Goal: Information Seeking & Learning: Learn about a topic

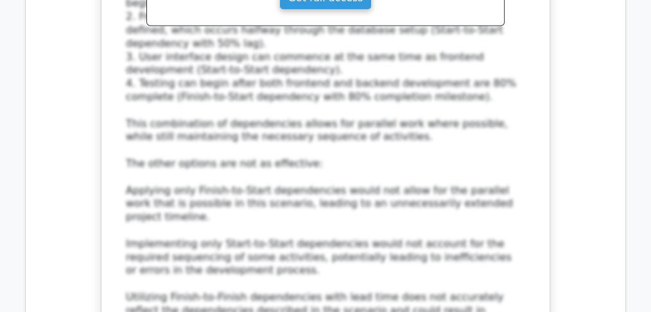
scroll to position [12503, 0]
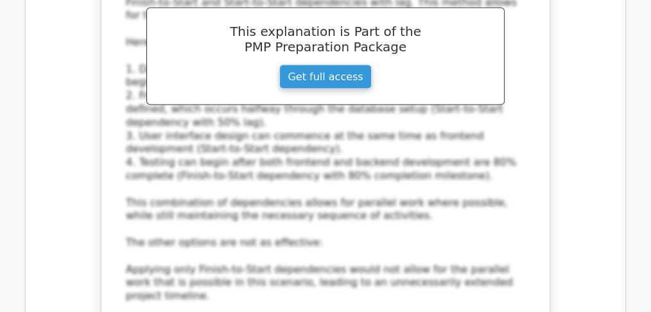
scroll to position [12375, 0]
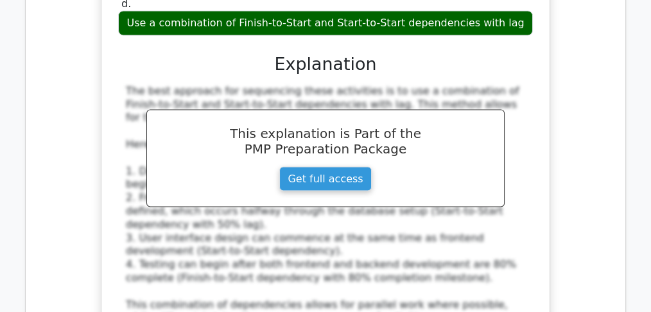
scroll to position [12332, 0]
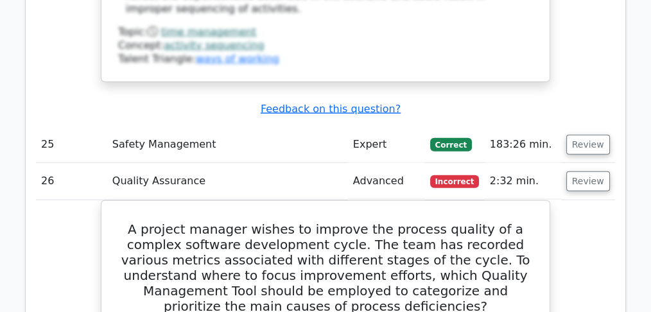
scroll to position [13017, 0]
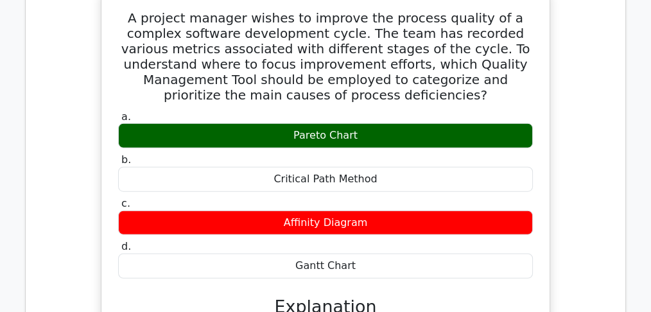
scroll to position [13146, 0]
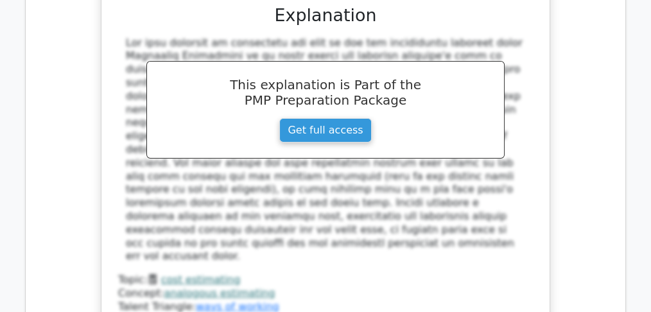
scroll to position [14251, 0]
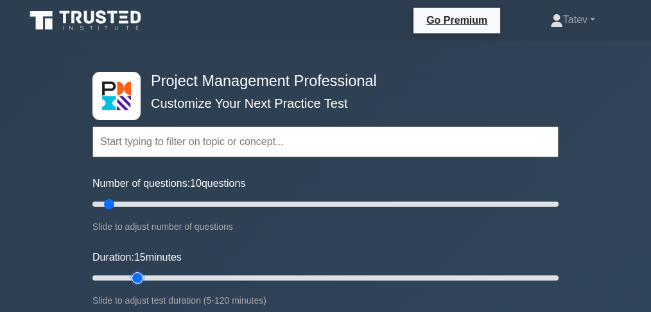
drag, startPoint x: 117, startPoint y: 276, endPoint x: 139, endPoint y: 279, distance: 22.7
type input "15"
click at [139, 279] on input "Duration: 15 minutes" at bounding box center [325, 277] width 466 height 15
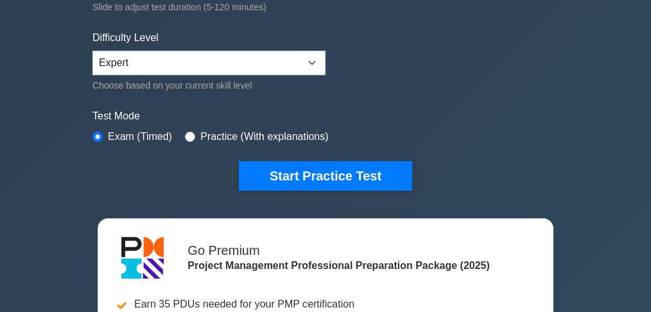
scroll to position [299, 0]
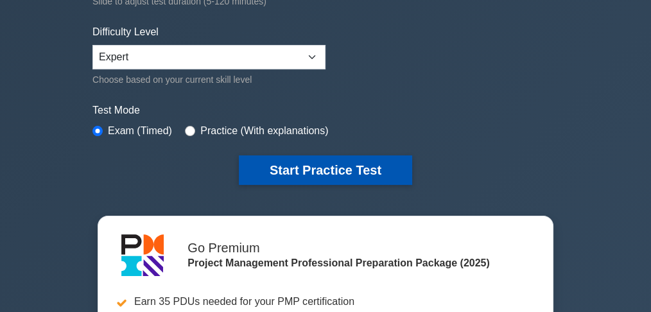
click at [338, 166] on button "Start Practice Test" at bounding box center [325, 170] width 173 height 30
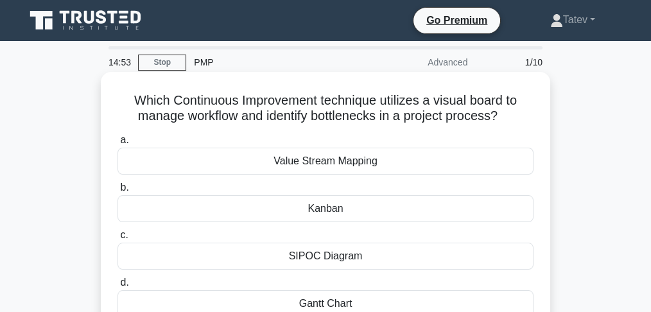
click at [345, 207] on div "Kanban" at bounding box center [326, 208] width 416 height 27
click at [118, 192] on input "b. [GEOGRAPHIC_DATA]" at bounding box center [118, 188] width 0 height 8
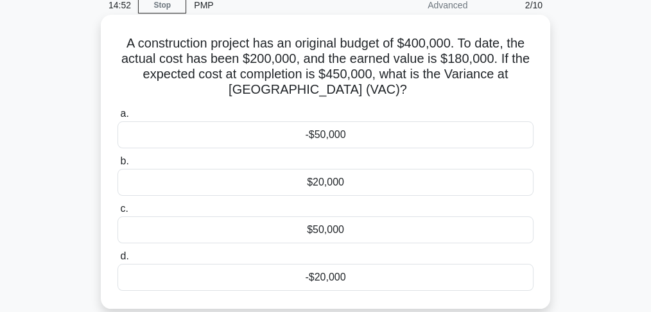
scroll to position [42, 0]
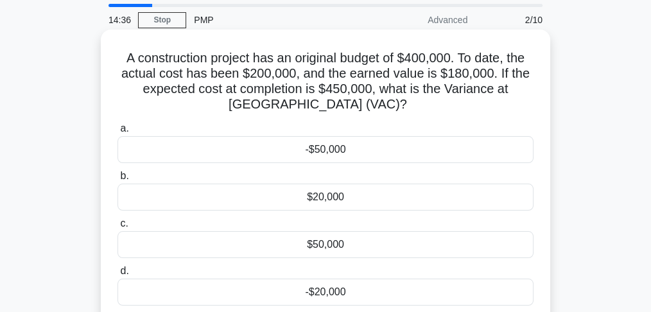
click at [358, 150] on div "-$50,000" at bounding box center [326, 149] width 416 height 27
click at [118, 133] on input "a. -$50,000" at bounding box center [118, 129] width 0 height 8
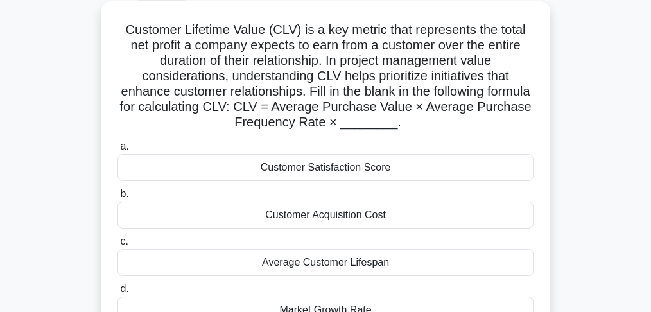
scroll to position [85, 0]
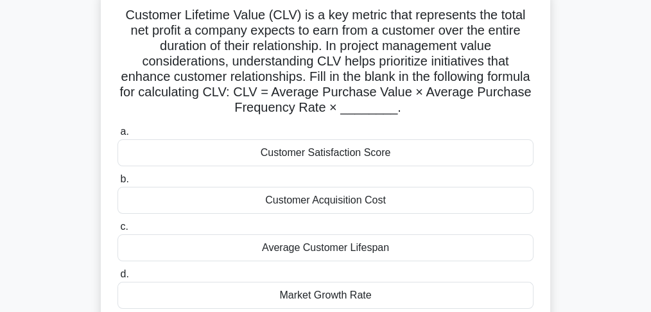
click at [418, 248] on div "Average Customer Lifespan" at bounding box center [326, 247] width 416 height 27
click at [118, 231] on input "c. Average Customer Lifespan" at bounding box center [118, 227] width 0 height 8
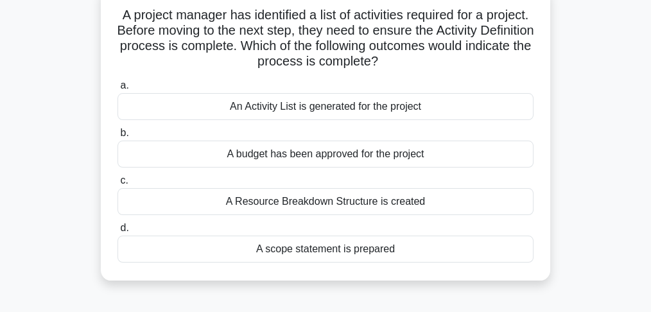
click at [489, 107] on div "An Activity List is generated for the project" at bounding box center [326, 106] width 416 height 27
click at [118, 90] on input "a. An Activity List is generated for the project" at bounding box center [118, 86] width 0 height 8
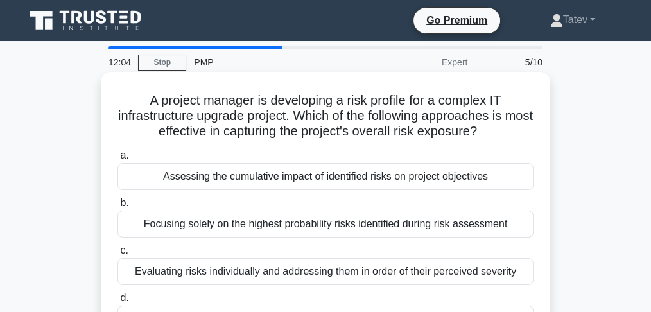
scroll to position [42, 0]
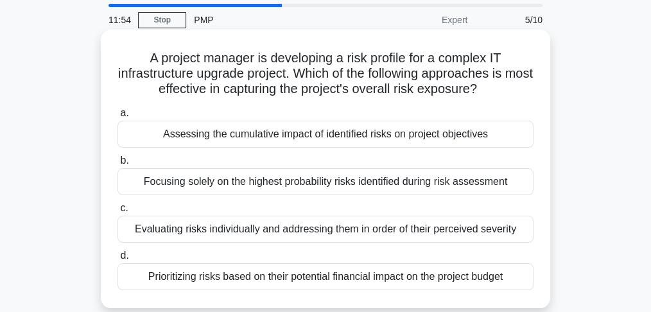
click at [491, 132] on div "Assessing the cumulative impact of identified risks on project objectives" at bounding box center [326, 134] width 416 height 27
click at [118, 118] on input "a. Assessing the cumulative impact of identified risks on project objectives" at bounding box center [118, 113] width 0 height 8
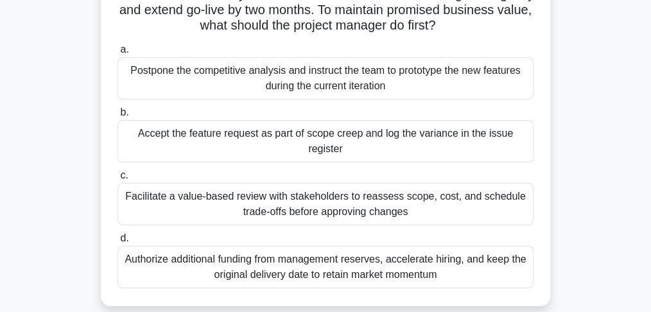
scroll to position [171, 0]
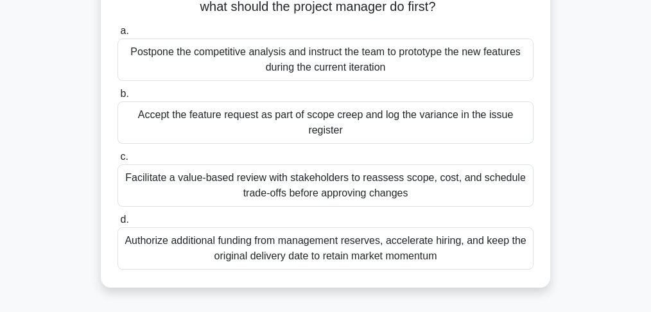
click at [483, 177] on div "Facilitate a value-based review with stakeholders to reassess scope, cost, and …" at bounding box center [326, 185] width 416 height 42
click at [118, 161] on input "c. Facilitate a value-based review with stakeholders to reassess scope, cost, a…" at bounding box center [118, 157] width 0 height 8
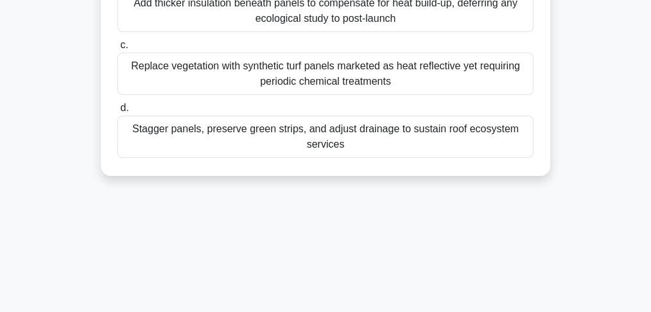
scroll to position [299, 0]
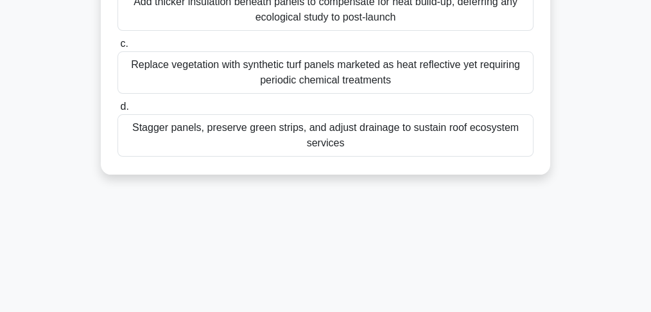
click at [377, 143] on div "Stagger panels, preserve green strips, and adjust drainage to sustain roof ecos…" at bounding box center [326, 135] width 416 height 42
click at [118, 111] on input "d. Stagger panels, preserve green strips, and adjust drainage to sustain roof e…" at bounding box center [118, 107] width 0 height 8
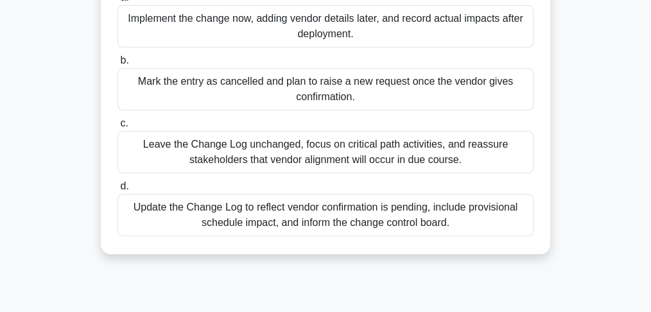
scroll to position [257, 0]
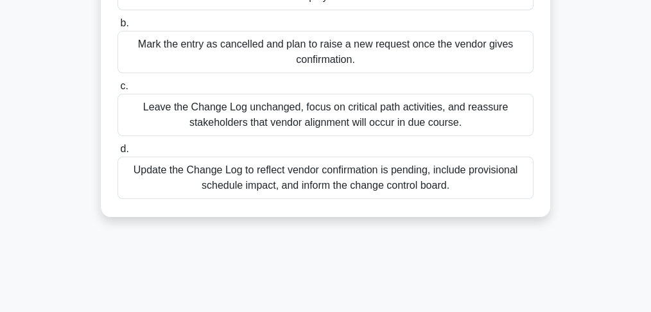
click at [419, 188] on div "Update the Change Log to reflect vendor confirmation is pending, include provis…" at bounding box center [326, 178] width 416 height 42
click at [118, 154] on input "d. Update the Change Log to reflect vendor confirmation is pending, include pro…" at bounding box center [118, 149] width 0 height 8
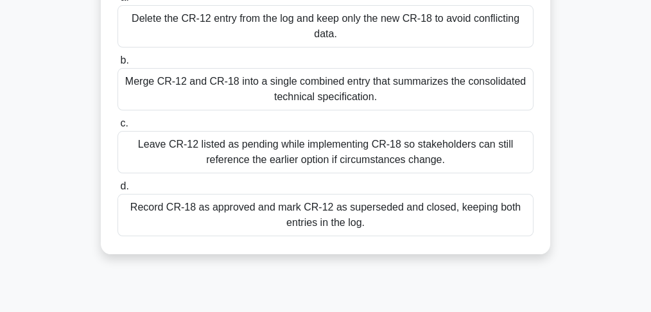
scroll to position [214, 0]
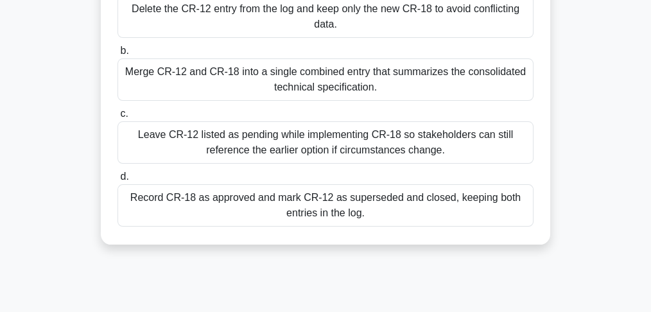
click at [444, 206] on div "Record CR-18 as approved and mark CR-12 as superseded and closed, keeping both …" at bounding box center [326, 205] width 416 height 42
click at [118, 181] on input "d. Record CR-18 as approved and mark CR-12 as superseded and closed, keeping bo…" at bounding box center [118, 177] width 0 height 8
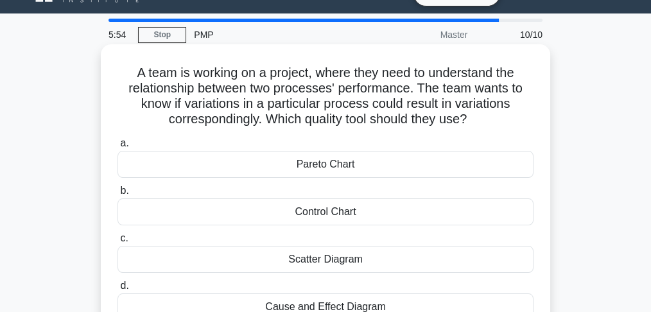
scroll to position [42, 0]
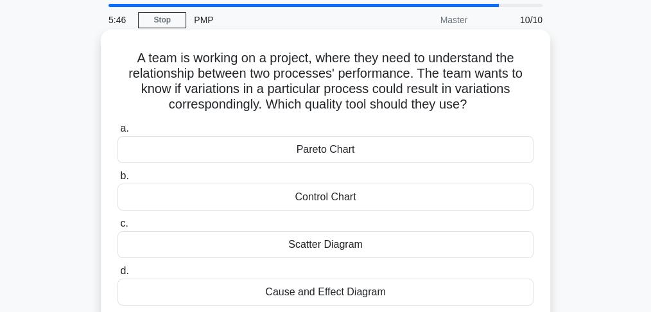
click at [309, 242] on div "Scatter Diagram" at bounding box center [326, 244] width 416 height 27
click at [118, 228] on input "c. Scatter Diagram" at bounding box center [118, 224] width 0 height 8
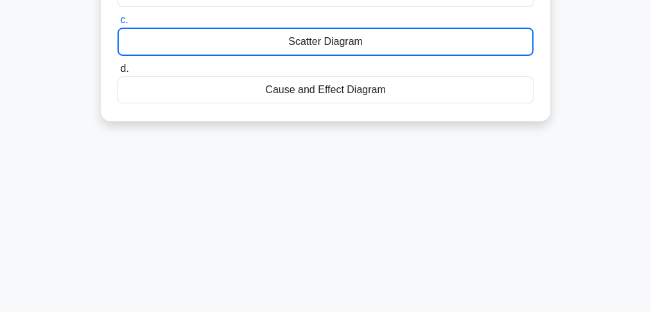
scroll to position [257, 0]
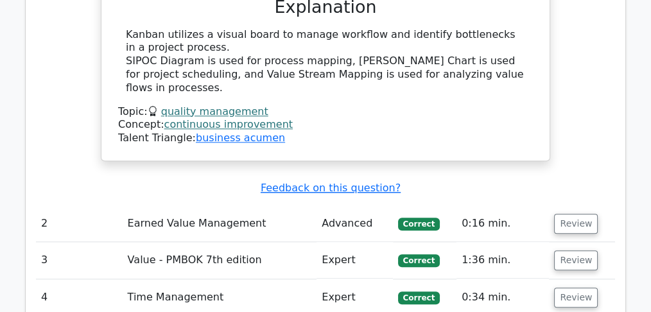
scroll to position [1413, 0]
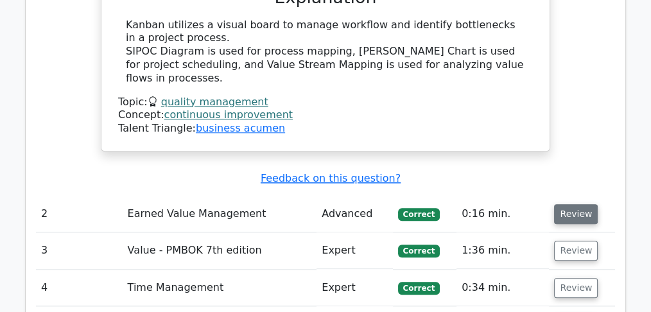
click at [574, 204] on button "Review" at bounding box center [576, 214] width 44 height 20
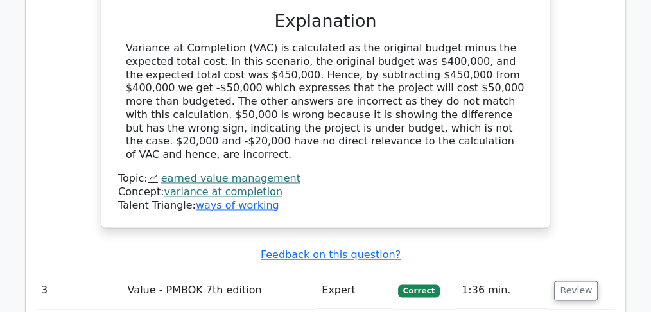
scroll to position [1927, 0]
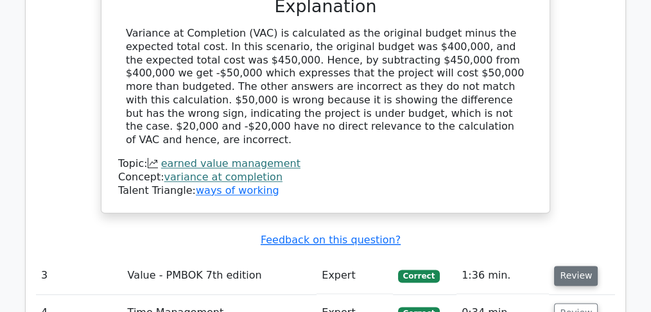
click at [587, 266] on button "Review" at bounding box center [576, 276] width 44 height 20
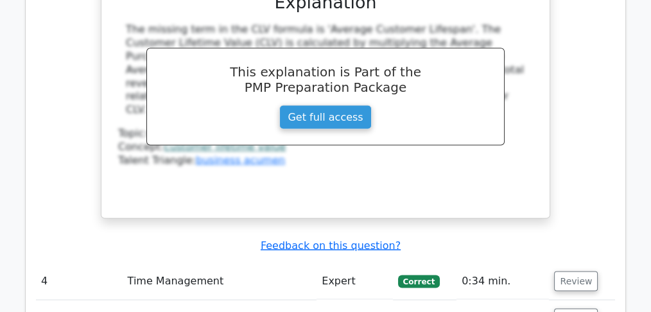
scroll to position [2569, 0]
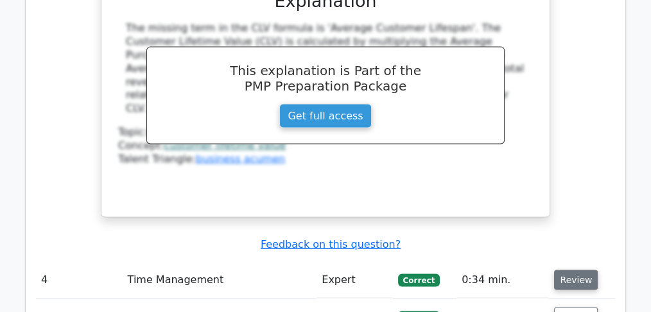
click at [583, 270] on button "Review" at bounding box center [576, 280] width 44 height 20
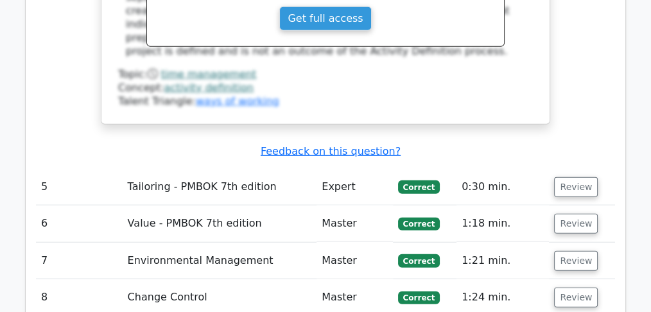
scroll to position [3254, 0]
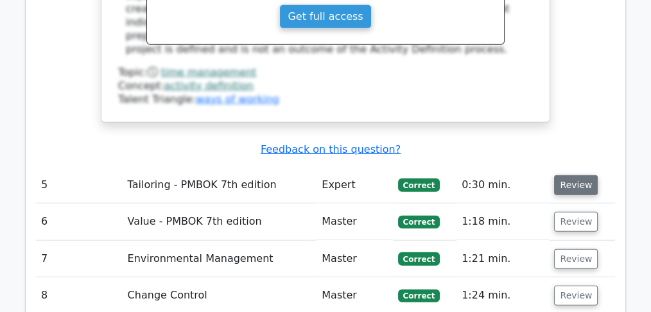
click at [584, 175] on button "Review" at bounding box center [576, 185] width 44 height 20
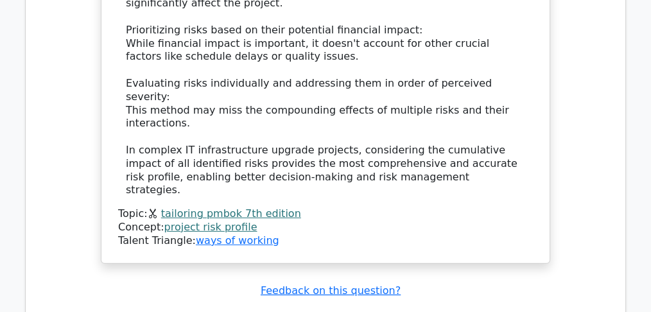
scroll to position [4025, 0]
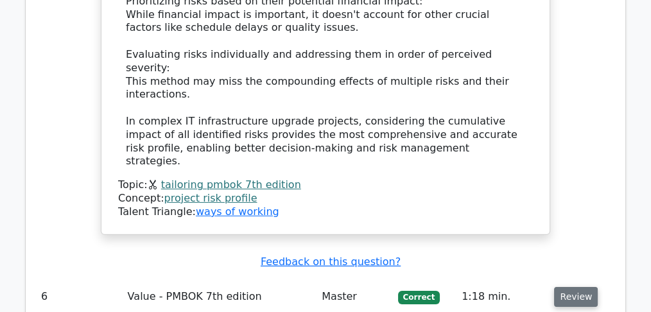
click at [579, 287] on button "Review" at bounding box center [576, 297] width 44 height 20
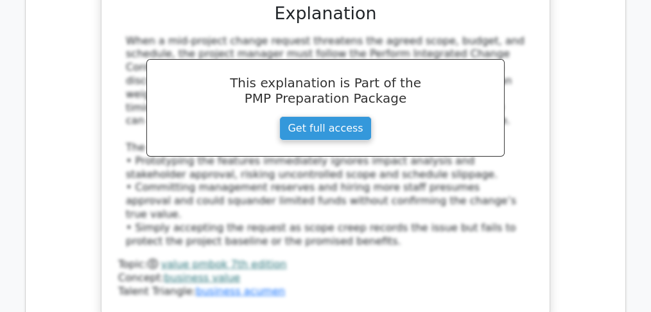
scroll to position [4710, 0]
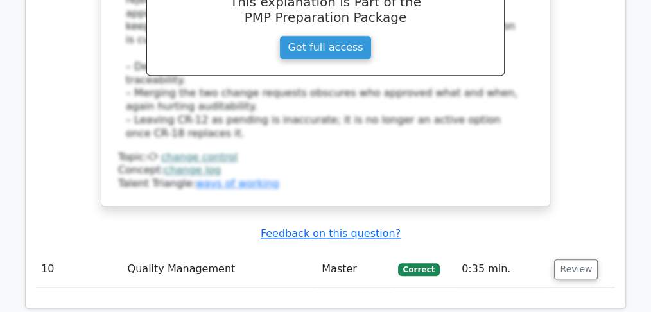
scroll to position [6620, 0]
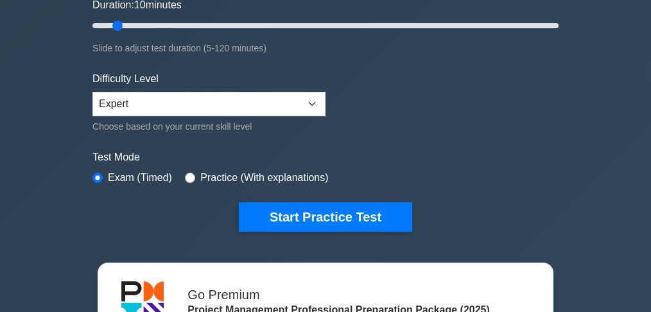
scroll to position [257, 0]
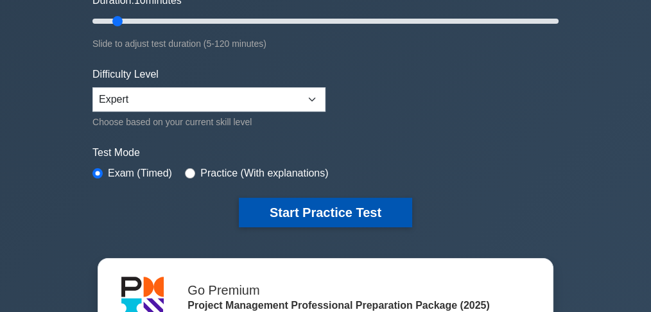
click at [306, 206] on button "Start Practice Test" at bounding box center [325, 213] width 173 height 30
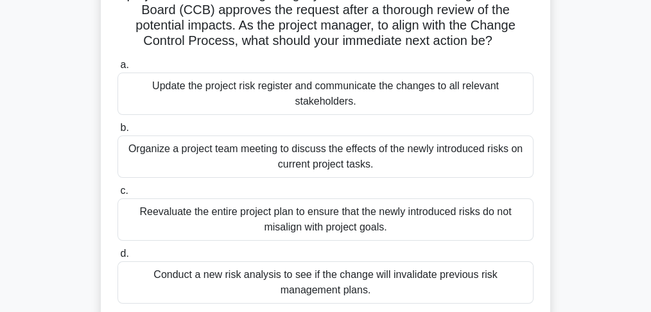
scroll to position [128, 0]
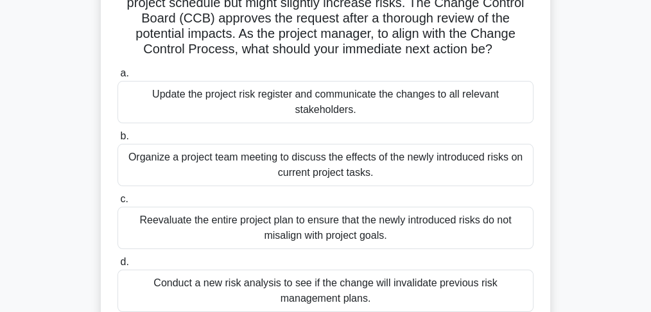
click at [499, 117] on div "Update the project risk register and communicate the changes to all relevant st…" at bounding box center [326, 102] width 416 height 42
click at [118, 78] on input "a. Update the project risk register and communicate the changes to all relevant…" at bounding box center [118, 73] width 0 height 8
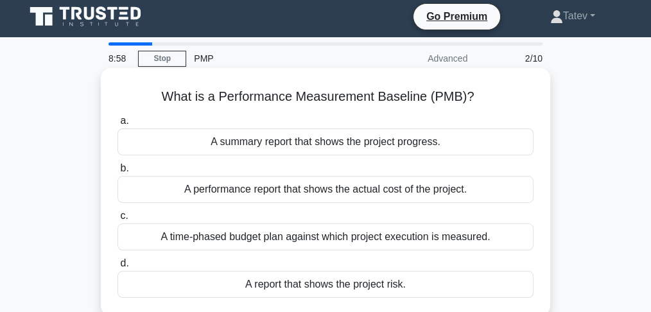
scroll to position [0, 0]
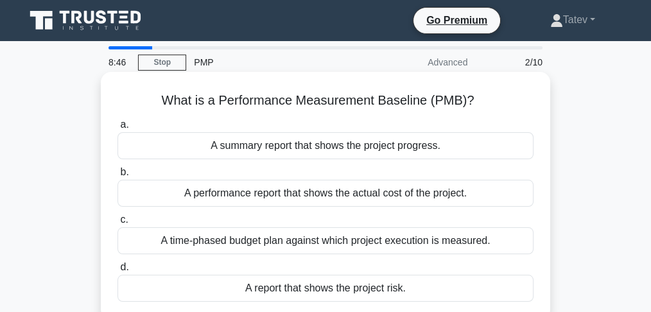
click at [394, 242] on div "A time-phased budget plan against which project execution is measured." at bounding box center [326, 240] width 416 height 27
click at [118, 224] on input "c. A time-phased budget plan against which project execution is measured." at bounding box center [118, 220] width 0 height 8
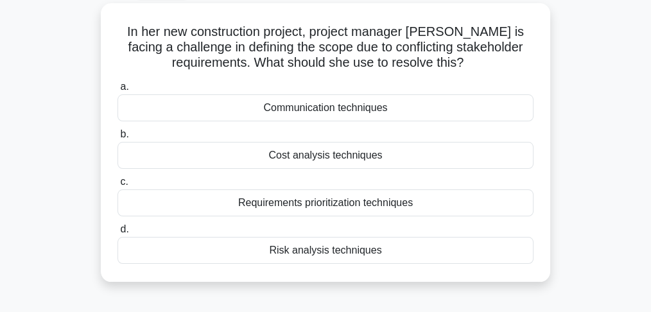
scroll to position [85, 0]
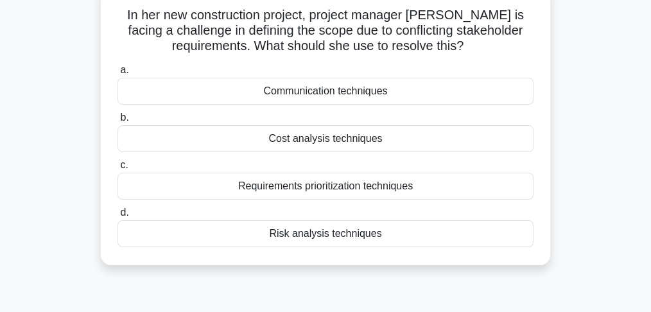
click at [388, 91] on div "Communication techniques" at bounding box center [326, 91] width 416 height 27
click at [118, 75] on input "a. Communication techniques" at bounding box center [118, 70] width 0 height 8
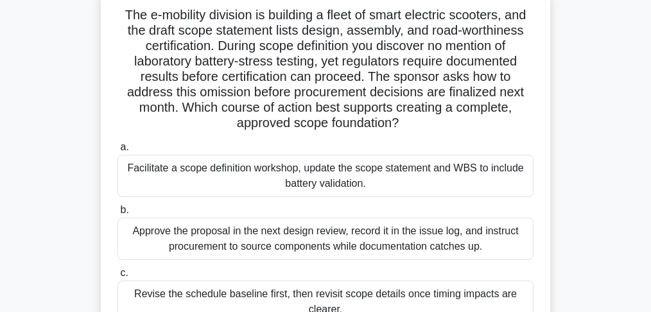
click at [216, 181] on div "Facilitate a scope definition workshop, update the scope statement and WBS to i…" at bounding box center [326, 176] width 416 height 42
click at [118, 152] on input "a. Facilitate a scope definition workshop, update the scope statement and WBS t…" at bounding box center [118, 147] width 0 height 8
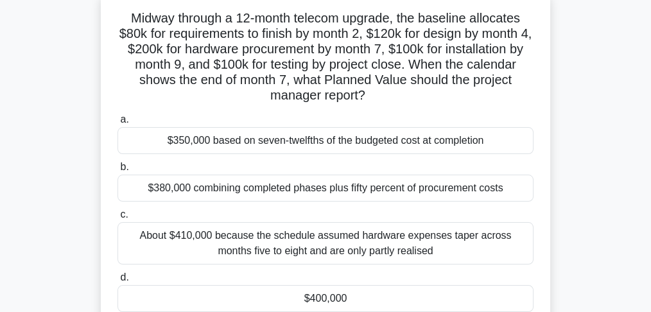
scroll to position [128, 0]
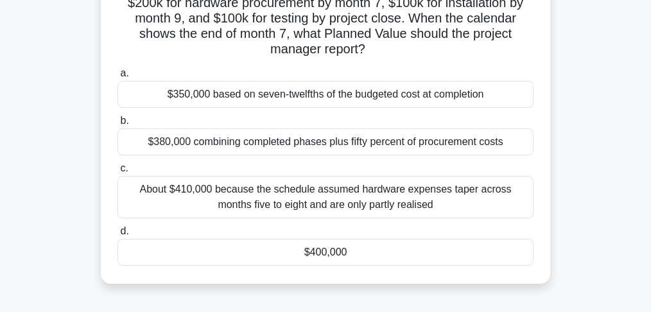
click at [272, 251] on div "$400,000" at bounding box center [326, 252] width 416 height 27
click at [118, 236] on input "d. $400,000" at bounding box center [118, 231] width 0 height 8
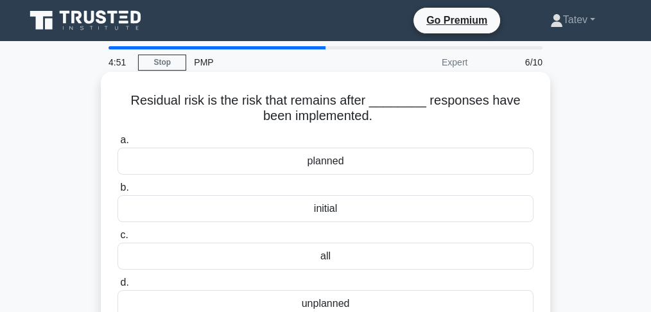
scroll to position [42, 0]
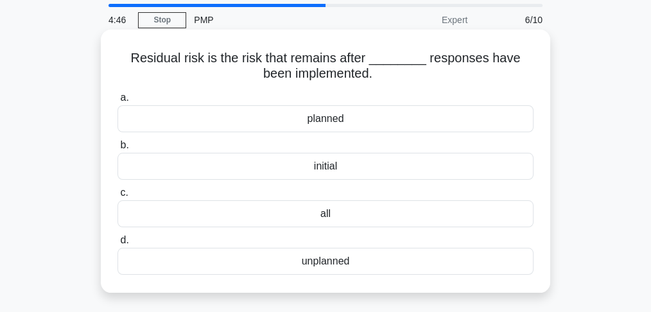
click at [258, 121] on div "planned" at bounding box center [326, 118] width 416 height 27
click at [118, 102] on input "a. planned" at bounding box center [118, 98] width 0 height 8
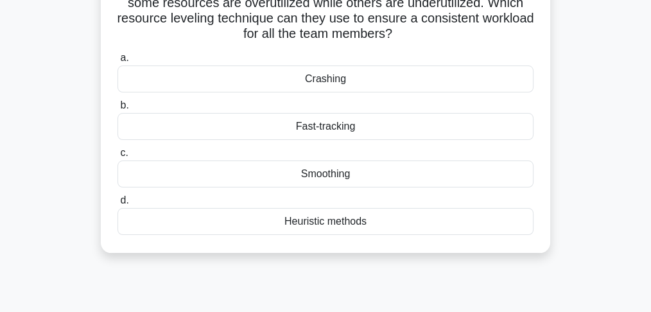
scroll to position [128, 0]
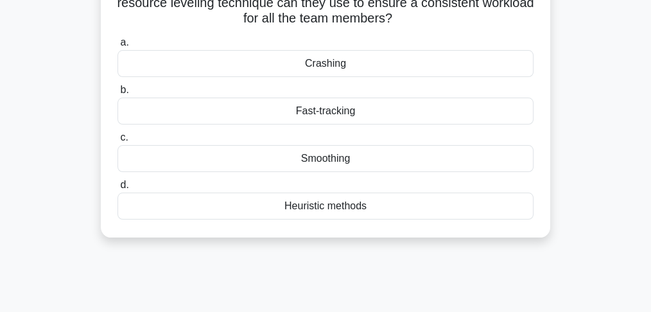
click at [304, 156] on div "Smoothing" at bounding box center [326, 158] width 416 height 27
click at [118, 142] on input "c. Smoothing" at bounding box center [118, 138] width 0 height 8
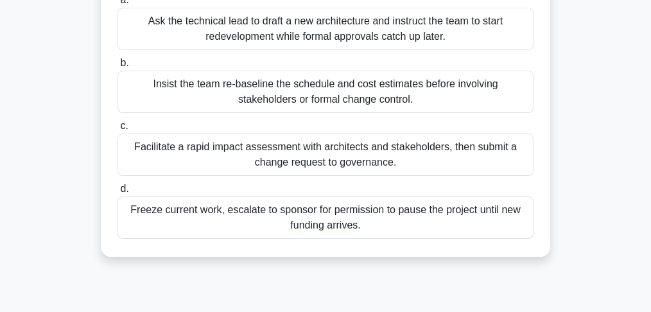
scroll to position [214, 0]
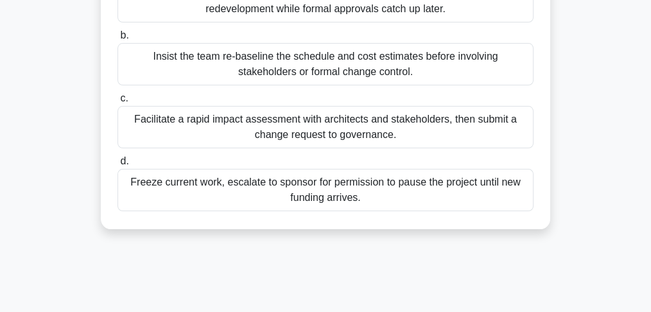
click at [294, 148] on div "Facilitate a rapid impact assessment with architects and stakeholders, then sub…" at bounding box center [326, 127] width 416 height 42
click at [118, 103] on input "c. Facilitate a rapid impact assessment with architects and stakeholders, then …" at bounding box center [118, 98] width 0 height 8
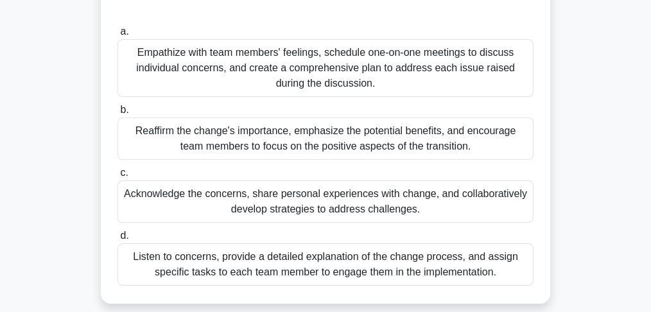
scroll to position [171, 0]
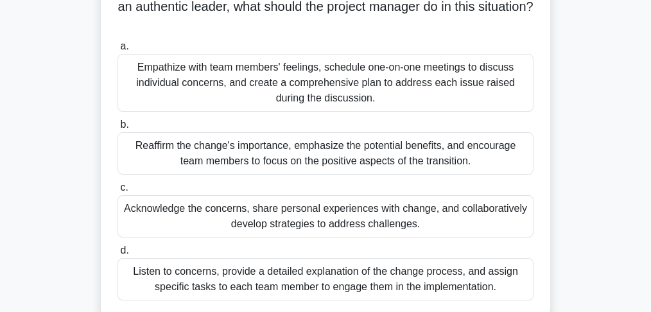
click at [293, 225] on div "Acknowledge the concerns, share personal experiences with change, and collabora…" at bounding box center [326, 216] width 416 height 42
click at [118, 192] on input "c. Acknowledge the concerns, share personal experiences with change, and collab…" at bounding box center [118, 188] width 0 height 8
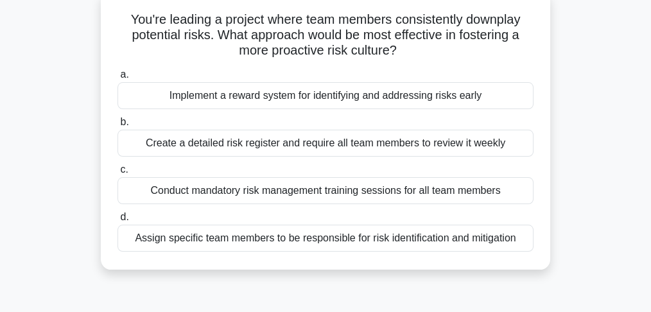
scroll to position [85, 0]
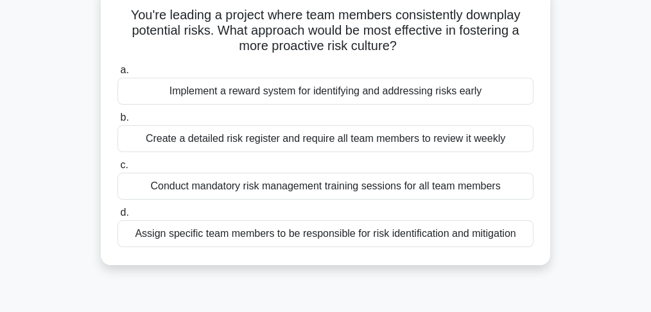
click at [121, 191] on div "Conduct mandatory risk management training sessions for all team members" at bounding box center [326, 186] width 416 height 27
click at [118, 170] on input "c. Conduct mandatory risk management training sessions for all team members" at bounding box center [118, 165] width 0 height 8
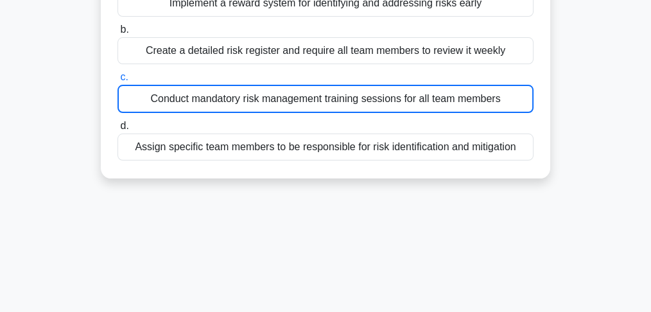
scroll to position [234, 0]
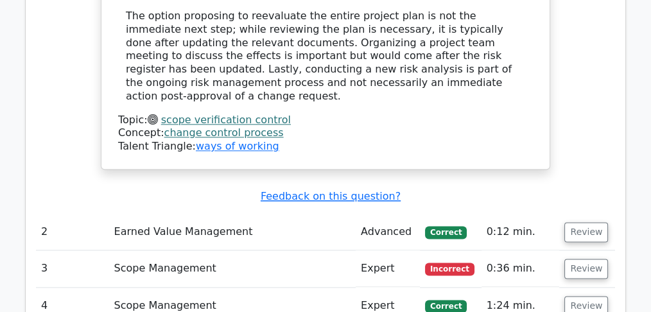
scroll to position [1798, 0]
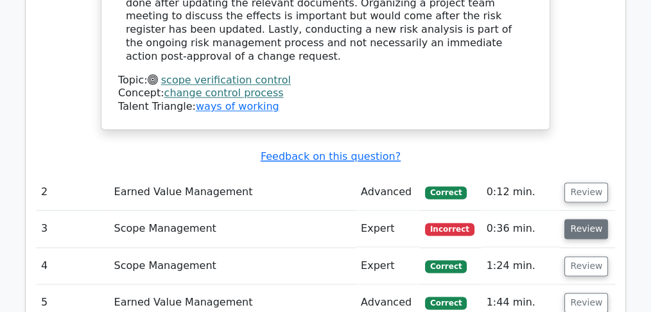
click at [583, 219] on button "Review" at bounding box center [587, 229] width 44 height 20
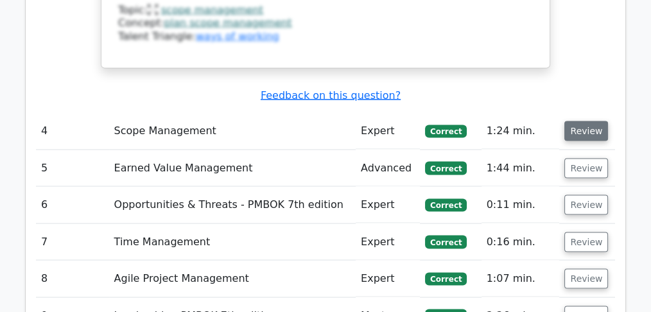
scroll to position [2483, 0]
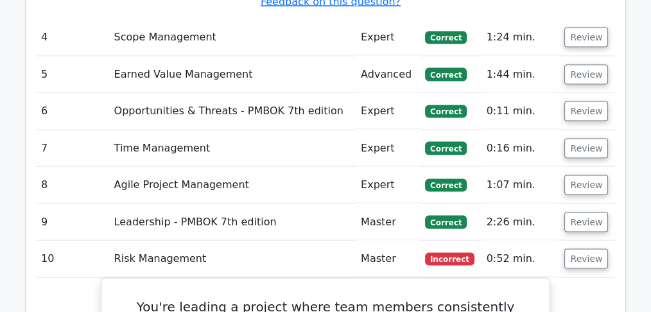
scroll to position [2569, 0]
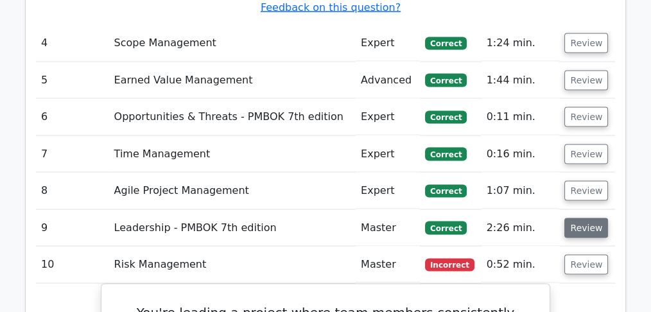
click at [585, 218] on button "Review" at bounding box center [587, 228] width 44 height 20
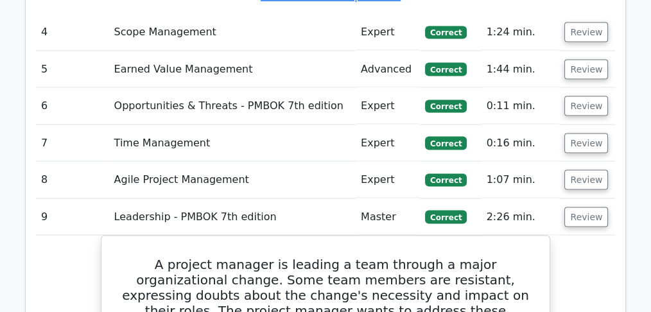
scroll to position [2526, 0]
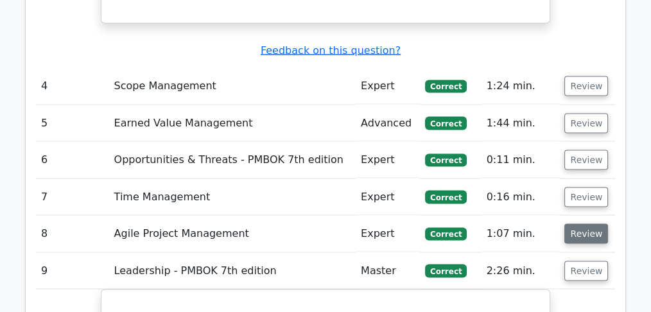
click at [581, 224] on button "Review" at bounding box center [587, 234] width 44 height 20
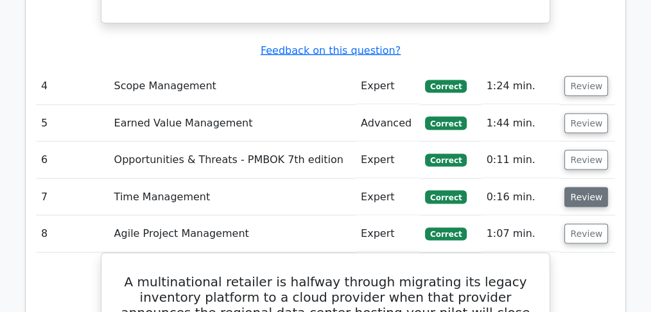
click at [586, 188] on button "Review" at bounding box center [587, 198] width 44 height 20
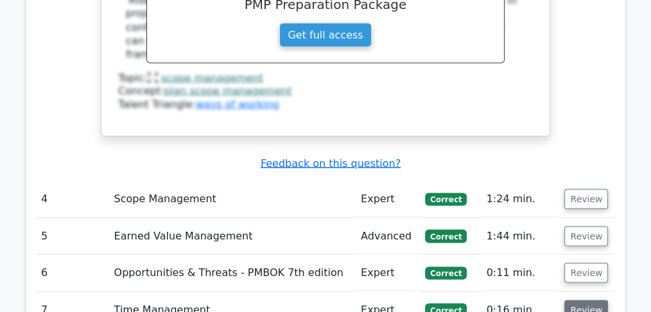
scroll to position [2398, 0]
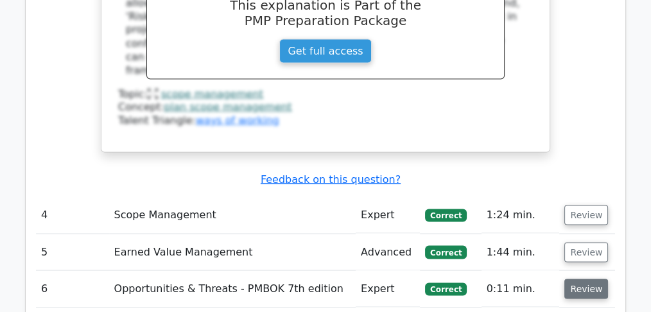
click at [598, 279] on button "Review" at bounding box center [587, 289] width 44 height 20
click at [595, 242] on button "Review" at bounding box center [587, 252] width 44 height 20
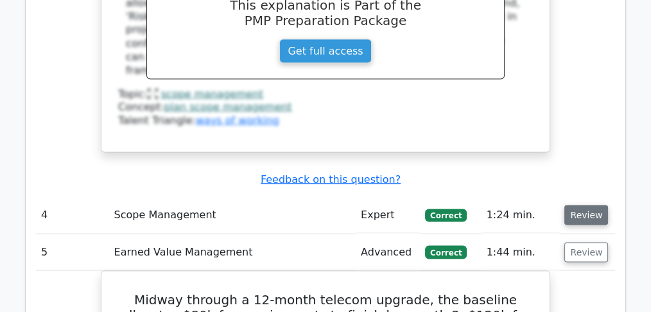
click at [597, 205] on button "Review" at bounding box center [587, 215] width 44 height 20
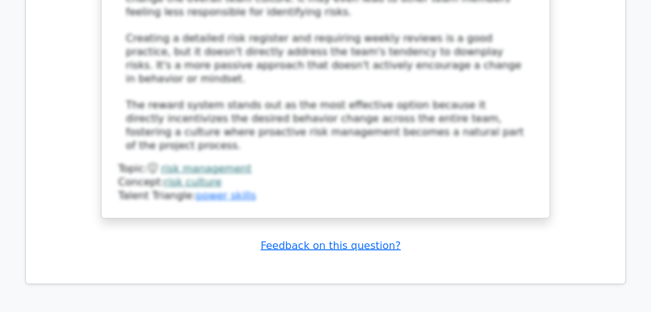
scroll to position [7750, 0]
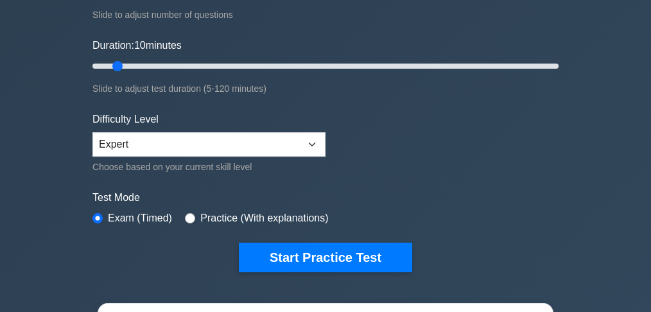
scroll to position [214, 0]
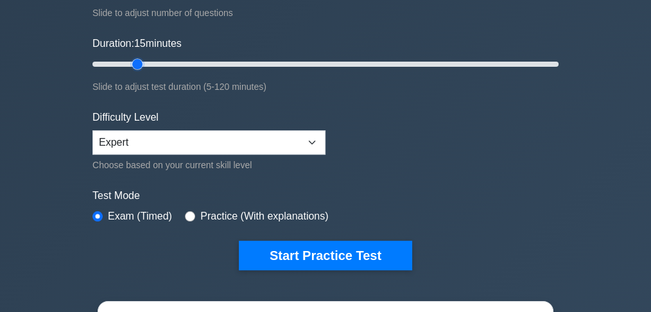
drag, startPoint x: 116, startPoint y: 62, endPoint x: 134, endPoint y: 63, distance: 17.4
type input "15"
click at [134, 63] on input "Duration: 15 minutes" at bounding box center [325, 64] width 466 height 15
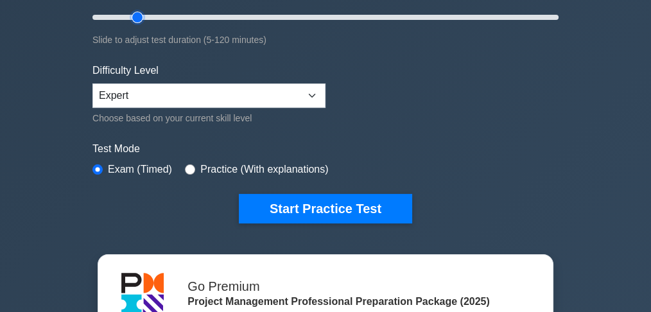
scroll to position [299, 0]
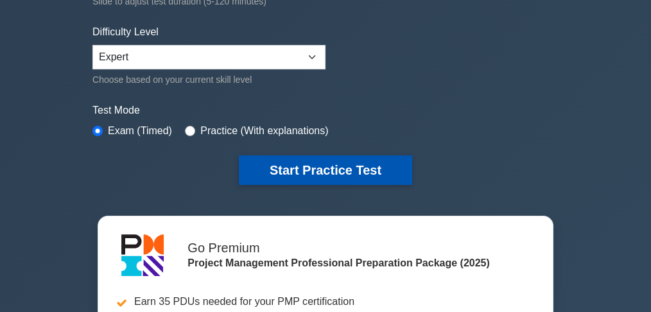
click at [281, 170] on button "Start Practice Test" at bounding box center [325, 170] width 173 height 30
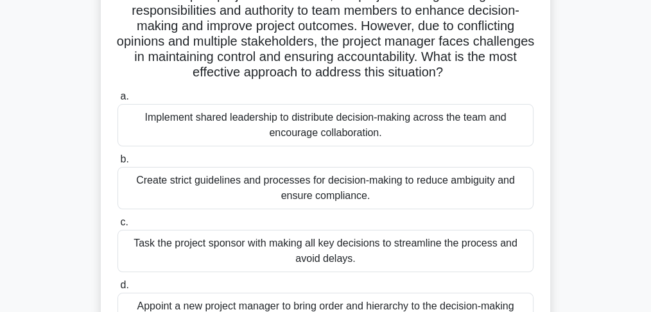
scroll to position [85, 0]
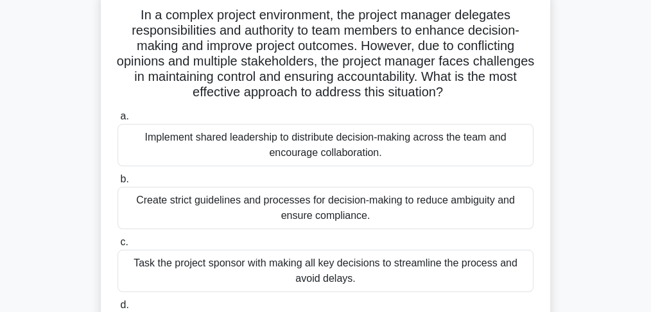
click at [259, 154] on div "Implement shared leadership to distribute decision-making across the team and e…" at bounding box center [326, 145] width 416 height 42
click at [118, 121] on input "a. Implement shared leadership to distribute decision-making across the team an…" at bounding box center [118, 116] width 0 height 8
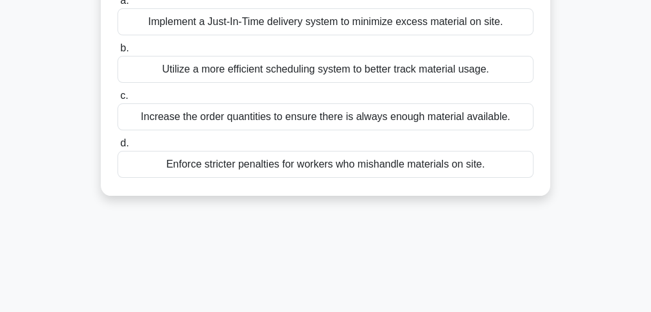
scroll to position [171, 0]
click at [463, 67] on div "Utilize a more efficient scheduling system to better track material usage." at bounding box center [326, 68] width 416 height 27
click at [118, 52] on input "b. Utilize a more efficient scheduling system to better track material usage." at bounding box center [118, 48] width 0 height 8
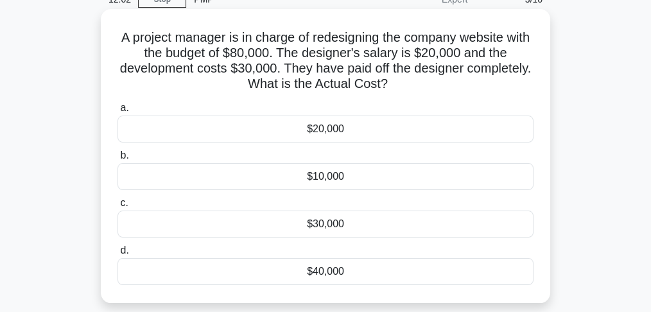
scroll to position [85, 0]
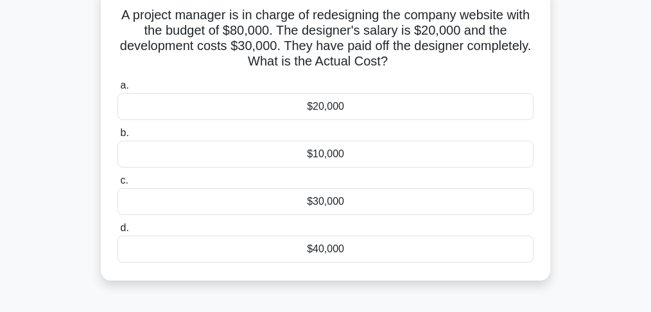
click at [327, 112] on div "$20,000" at bounding box center [326, 106] width 416 height 27
click at [118, 90] on input "a. $20,000" at bounding box center [118, 86] width 0 height 8
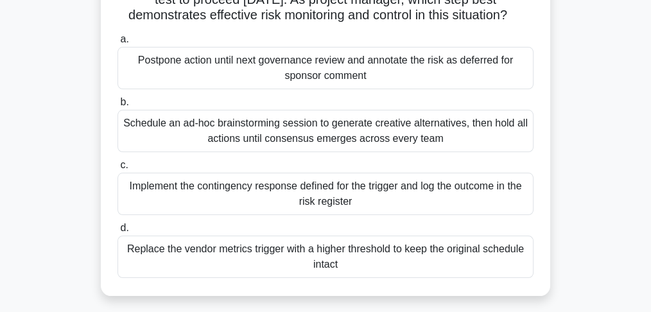
scroll to position [171, 0]
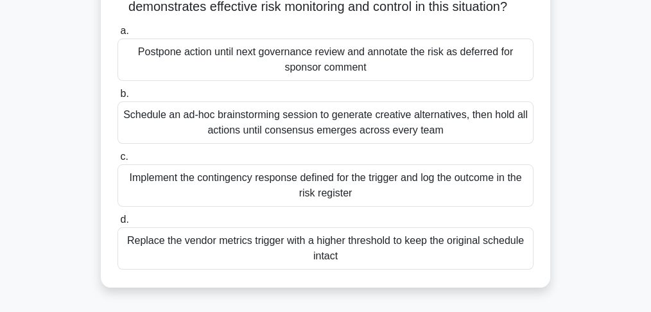
click at [346, 184] on div "Implement the contingency response defined for the trigger and log the outcome …" at bounding box center [326, 185] width 416 height 42
click at [118, 161] on input "c. Implement the contingency response defined for the trigger and log the outco…" at bounding box center [118, 157] width 0 height 8
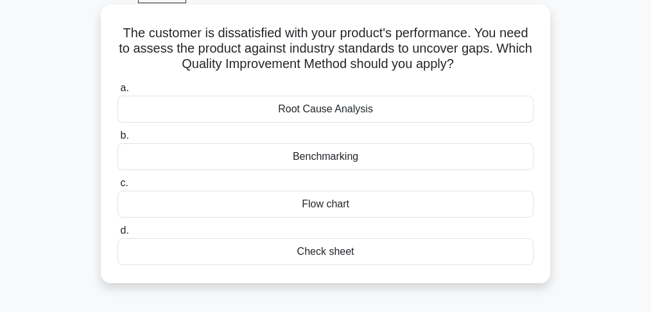
scroll to position [85, 0]
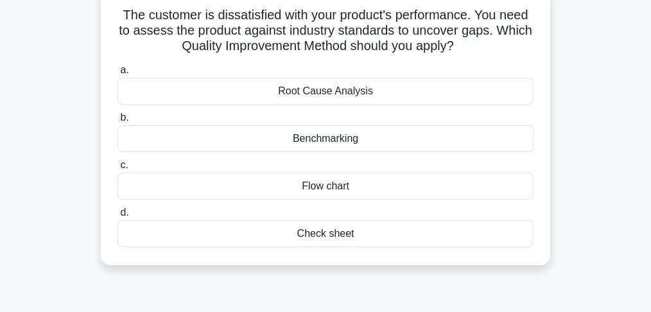
click at [244, 146] on div "Benchmarking" at bounding box center [326, 138] width 416 height 27
click at [118, 122] on input "b. Benchmarking" at bounding box center [118, 118] width 0 height 8
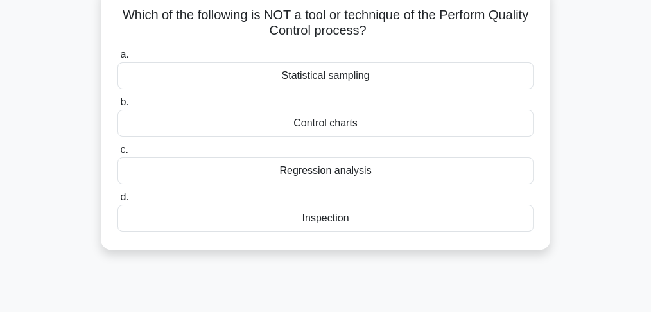
click at [308, 175] on div "Regression analysis" at bounding box center [326, 170] width 416 height 27
click at [118, 154] on input "c. Regression analysis" at bounding box center [118, 150] width 0 height 8
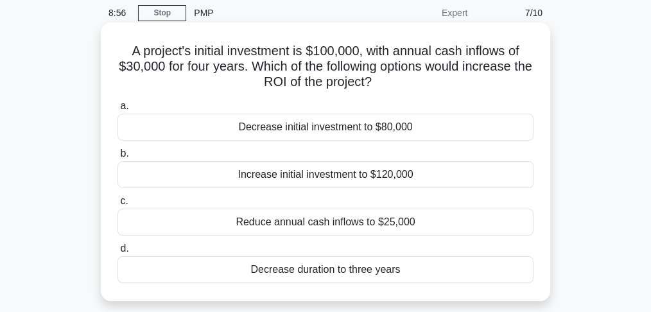
scroll to position [42, 0]
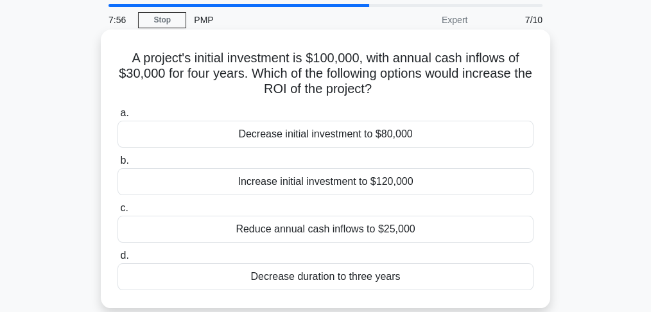
click at [328, 139] on div "Decrease initial investment to $80,000" at bounding box center [326, 134] width 416 height 27
click at [118, 118] on input "a. Decrease initial investment to $80,000" at bounding box center [118, 113] width 0 height 8
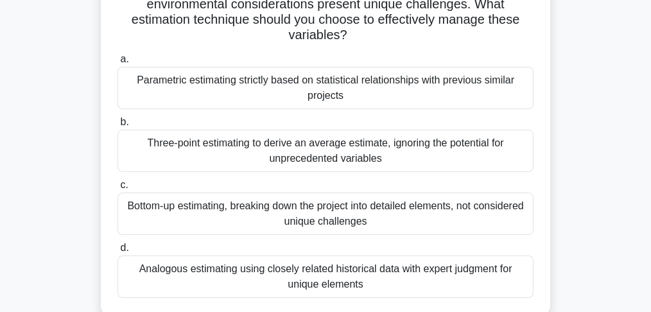
scroll to position [171, 0]
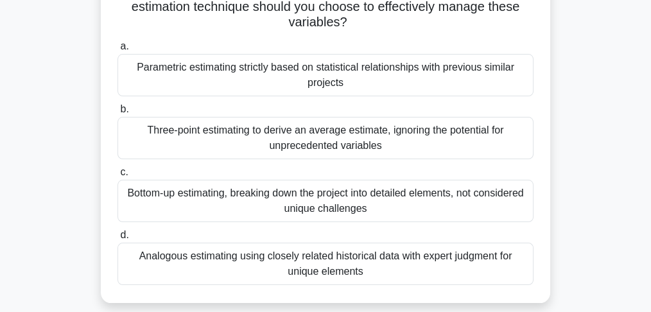
click at [434, 268] on div "Analogous estimating using closely related historical data with expert judgment…" at bounding box center [326, 264] width 416 height 42
click at [118, 240] on input "d. Analogous estimating using closely related historical data with expert judgm…" at bounding box center [118, 235] width 0 height 8
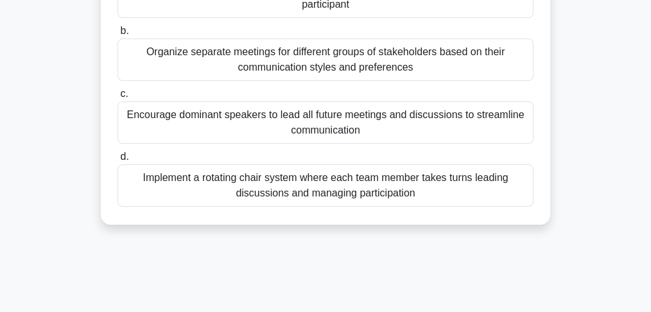
scroll to position [214, 0]
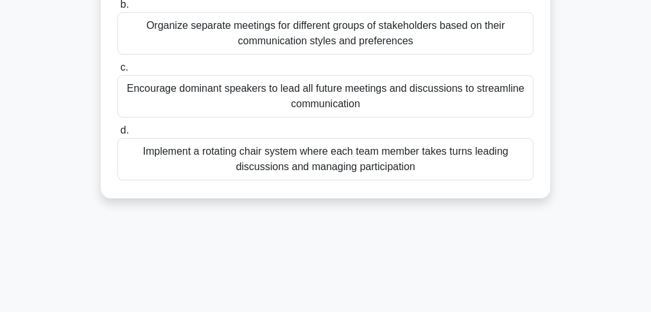
click at [326, 164] on div "Implement a rotating chair system where each team member takes turns leading di…" at bounding box center [326, 159] width 416 height 42
click at [118, 135] on input "d. Implement a rotating chair system where each team member takes turns leading…" at bounding box center [118, 131] width 0 height 8
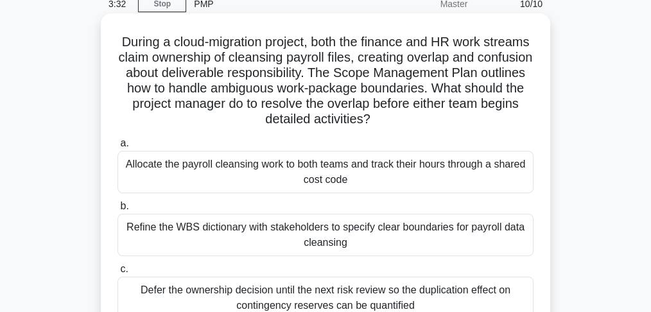
scroll to position [42, 0]
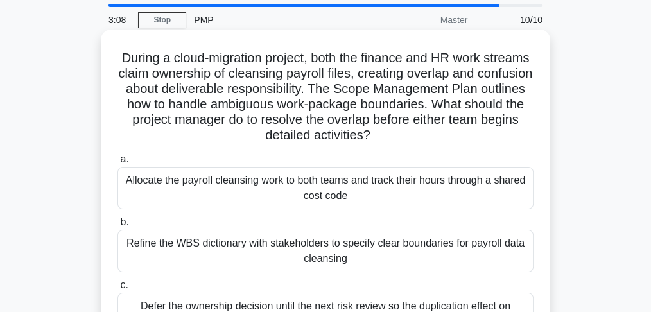
click at [263, 251] on div "Refine the WBS dictionary with stakeholders to specify clear boundaries for pay…" at bounding box center [326, 251] width 416 height 42
click at [118, 227] on input "b. Refine the WBS dictionary with stakeholders to specify clear boundaries for …" at bounding box center [118, 222] width 0 height 8
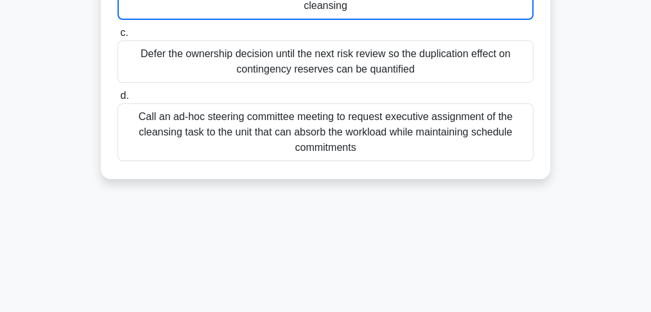
scroll to position [345, 0]
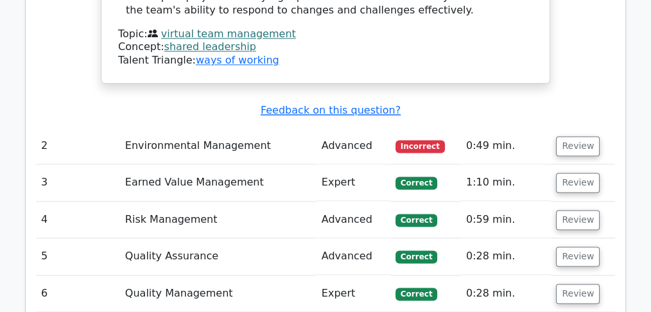
scroll to position [1884, 0]
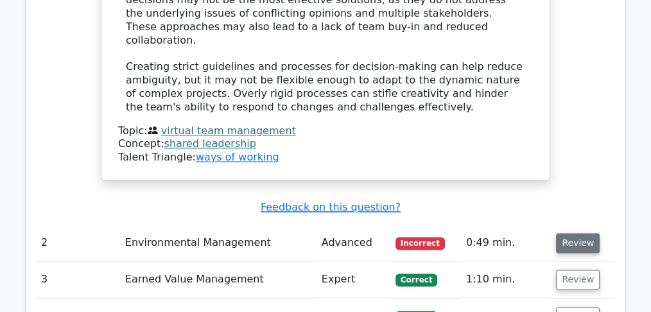
click at [581, 233] on button "Review" at bounding box center [578, 243] width 44 height 20
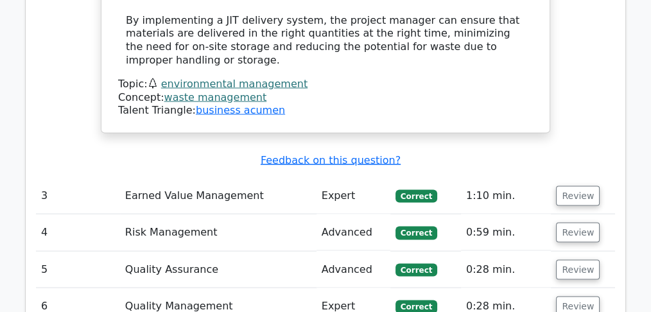
scroll to position [2740, 0]
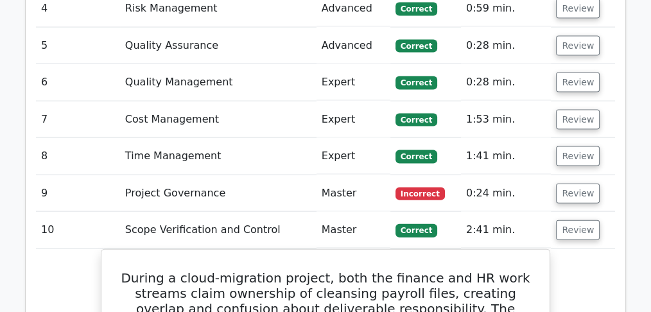
scroll to position [2826, 0]
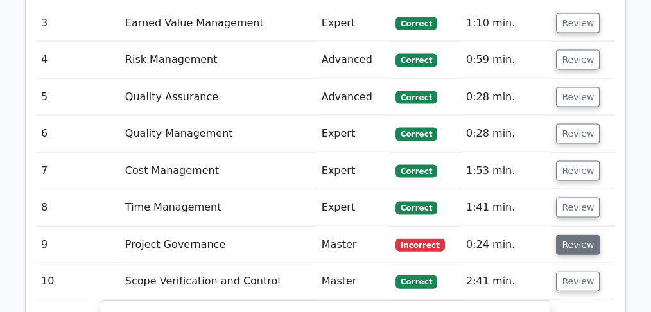
click at [564, 235] on button "Review" at bounding box center [578, 245] width 44 height 20
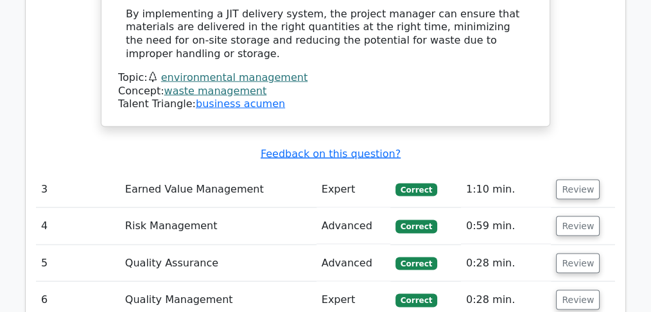
scroll to position [2740, 0]
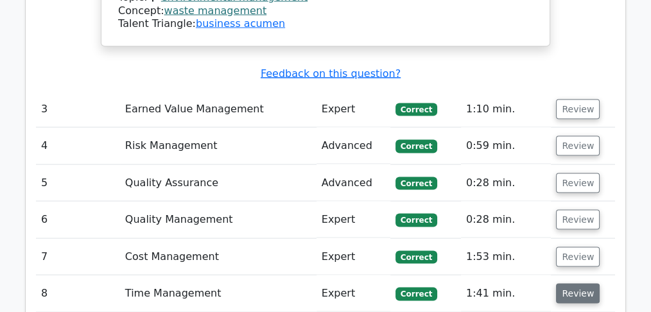
click at [590, 284] on button "Review" at bounding box center [578, 294] width 44 height 20
click at [572, 247] on button "Review" at bounding box center [578, 257] width 44 height 20
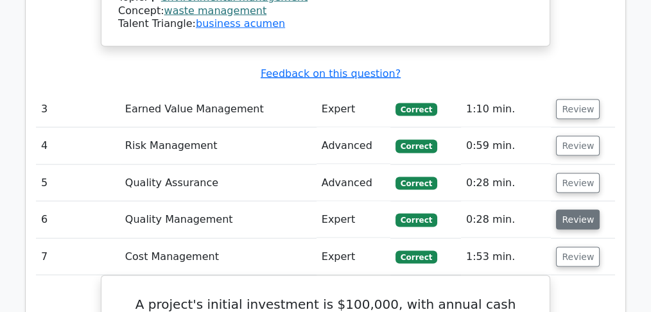
click at [581, 210] on button "Review" at bounding box center [578, 220] width 44 height 20
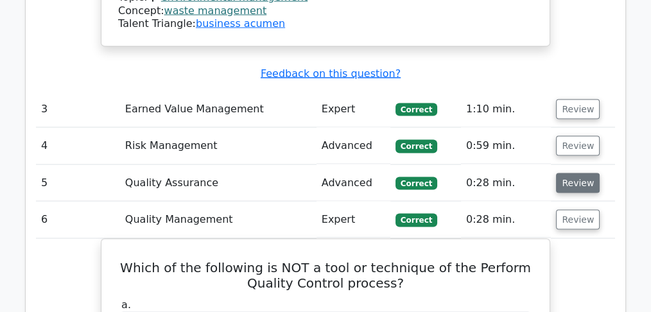
click at [580, 173] on button "Review" at bounding box center [578, 183] width 44 height 20
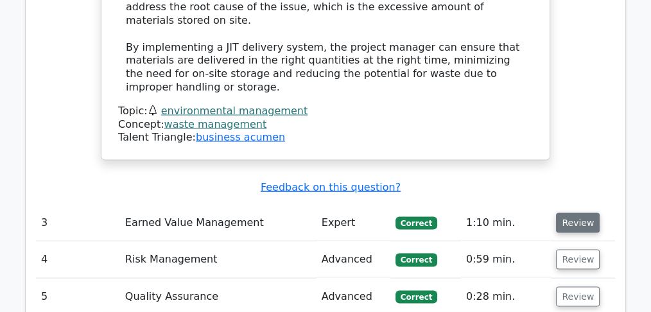
scroll to position [2612, 0]
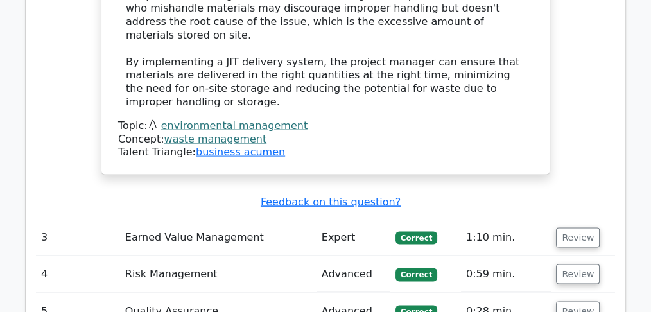
click at [563, 256] on td "Review" at bounding box center [583, 274] width 64 height 37
click at [563, 265] on button "Review" at bounding box center [578, 275] width 44 height 20
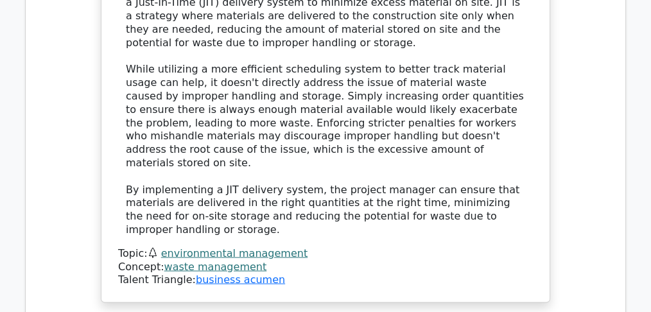
scroll to position [2483, 0]
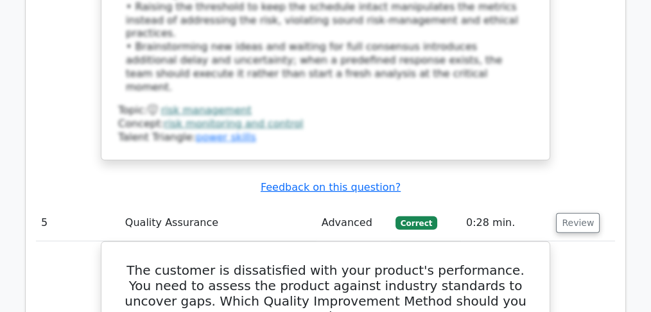
scroll to position [4068, 0]
